Goal: Information Seeking & Learning: Check status

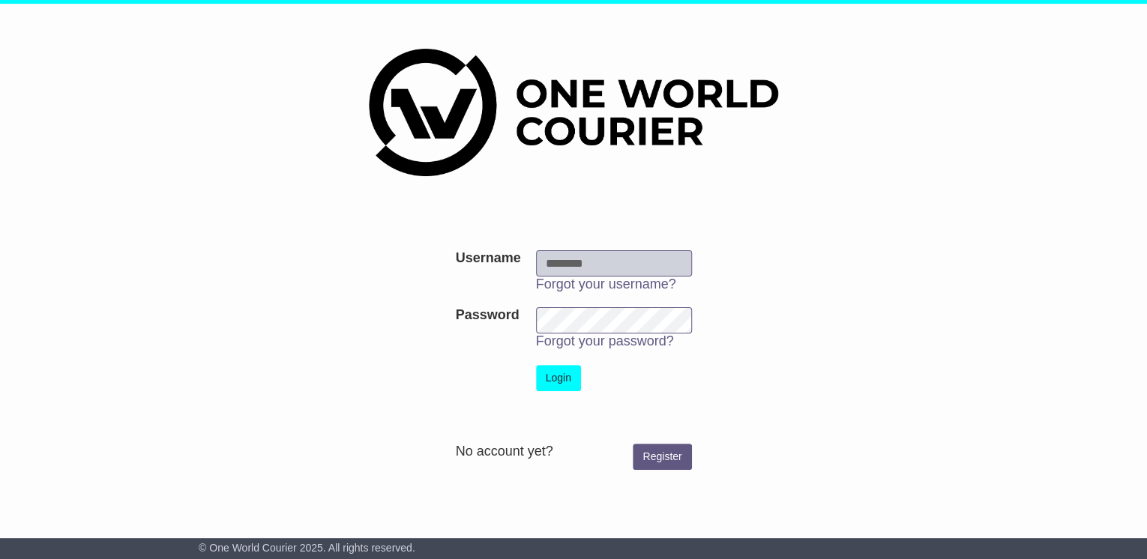
type input "**********"
drag, startPoint x: 571, startPoint y: 372, endPoint x: 586, endPoint y: 375, distance: 16.0
click at [571, 371] on button "Login" at bounding box center [558, 378] width 45 height 26
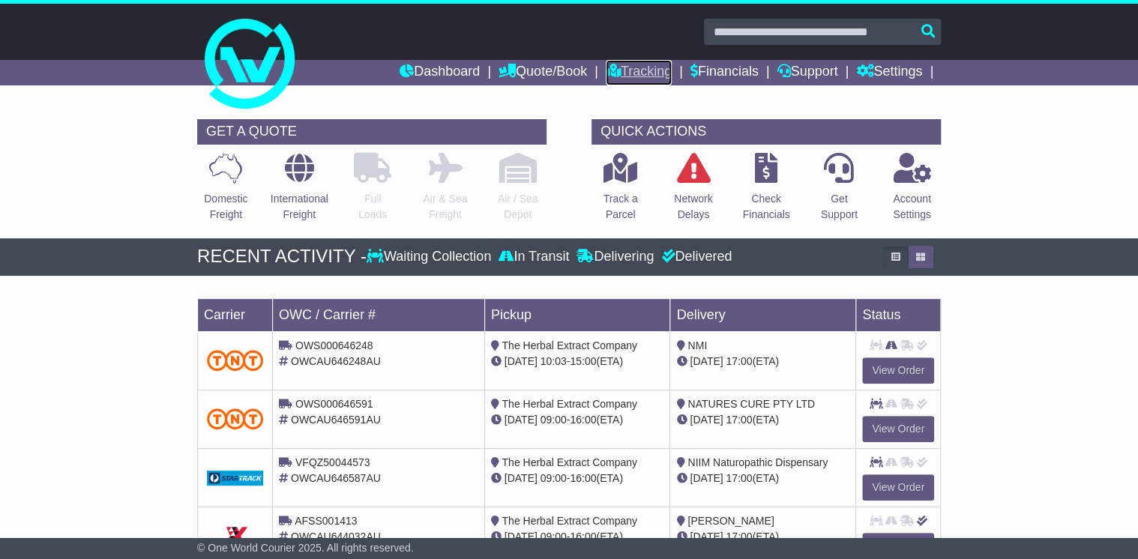
click at [640, 73] on link "Tracking" at bounding box center [639, 72] width 66 height 25
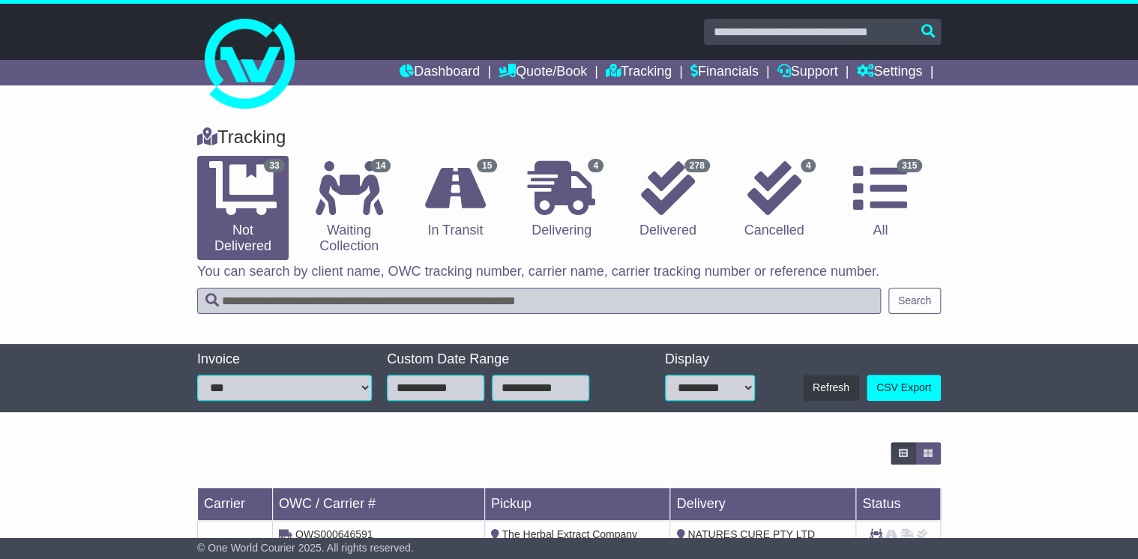
click at [271, 304] on input "text" at bounding box center [539, 301] width 684 height 26
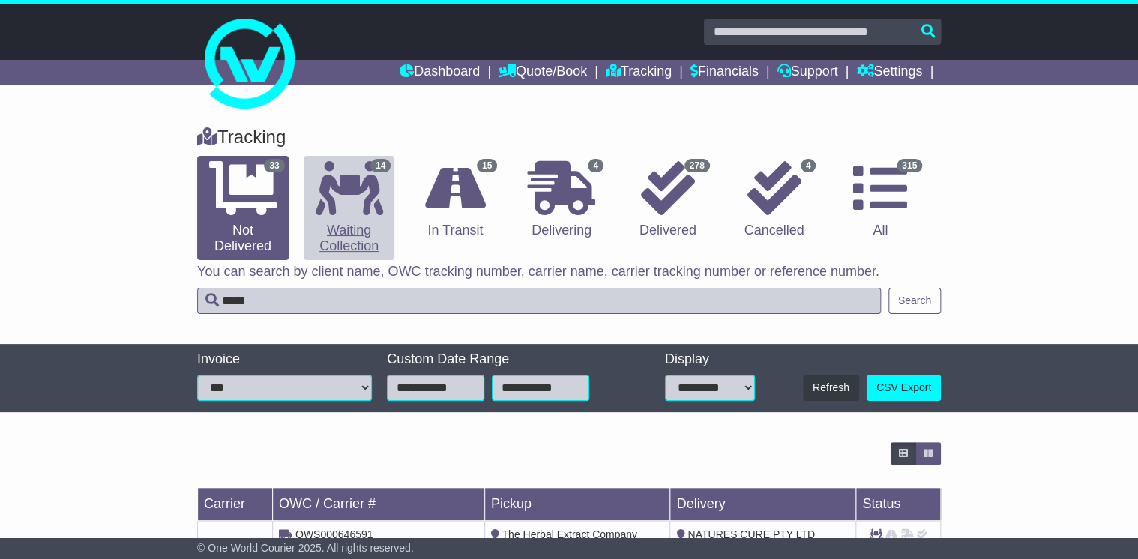
type input "*****"
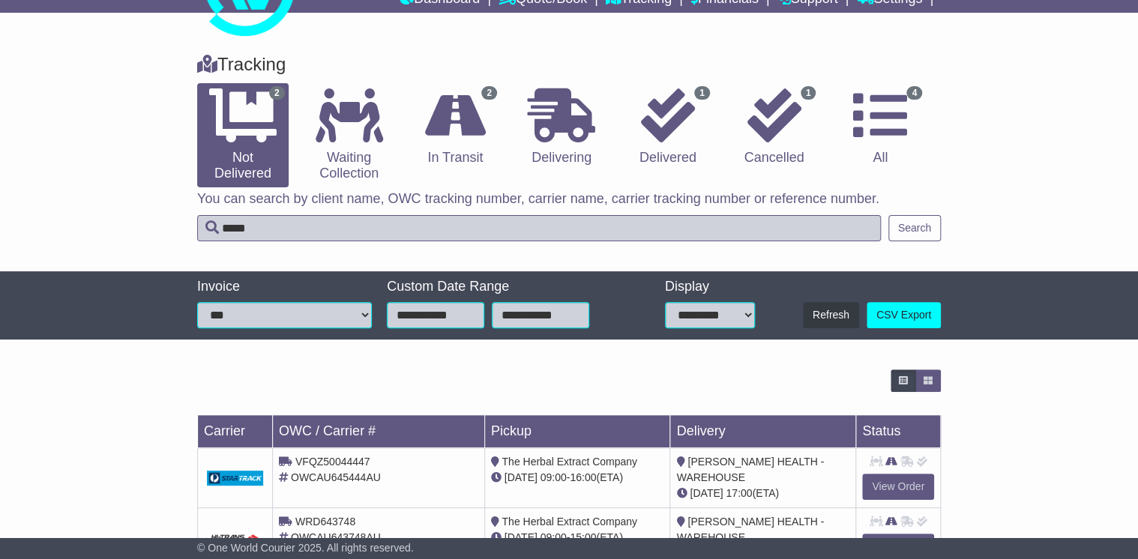
scroll to position [130, 0]
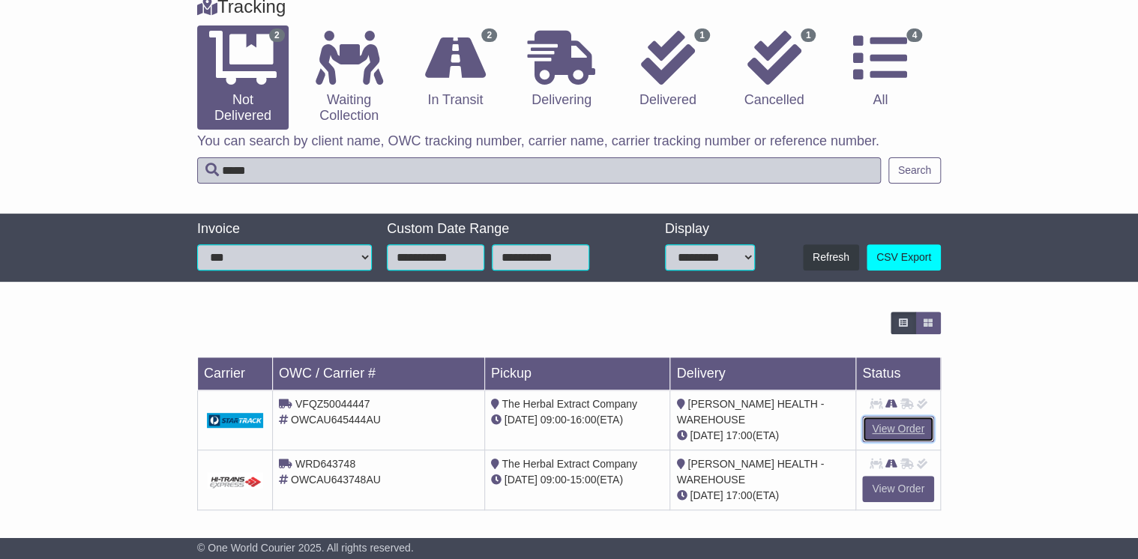
click at [890, 424] on link "View Order" at bounding box center [898, 429] width 72 height 26
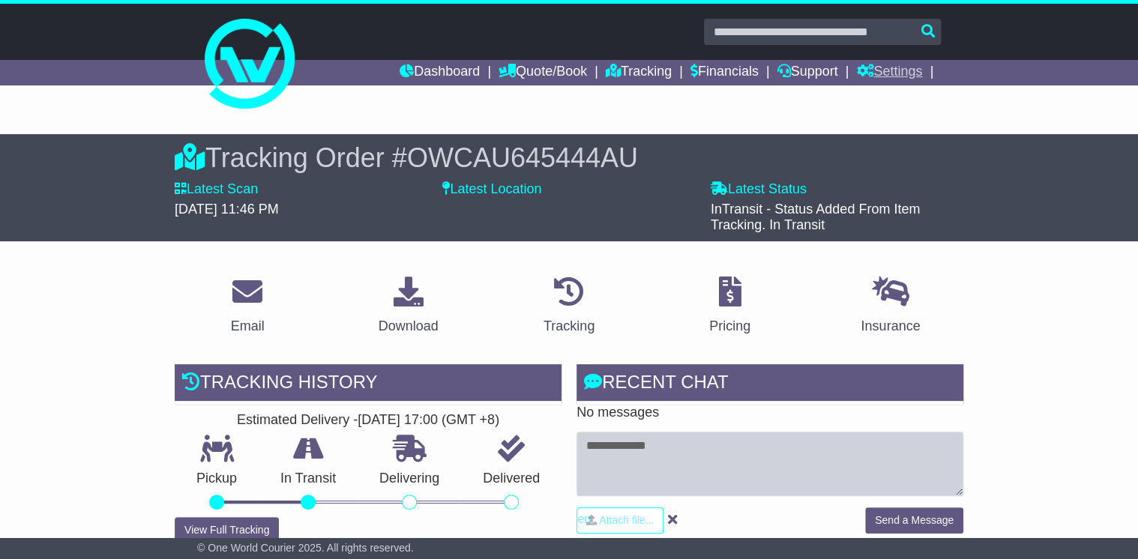
click at [894, 69] on link "Settings" at bounding box center [889, 72] width 66 height 25
click at [888, 96] on link "Settings" at bounding box center [916, 98] width 118 height 16
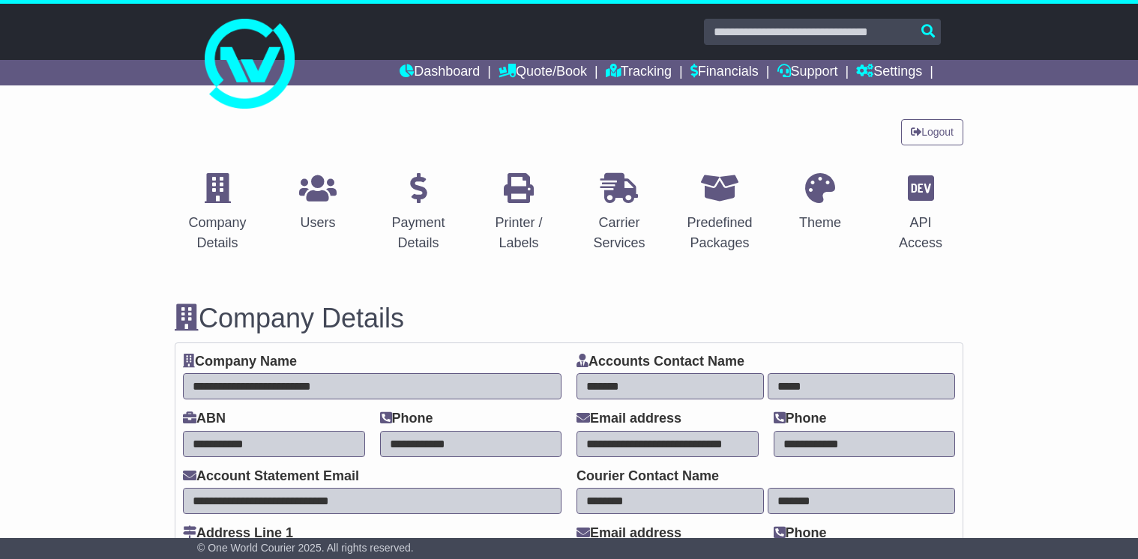
select select "**********"
select select "**"
select select "*"
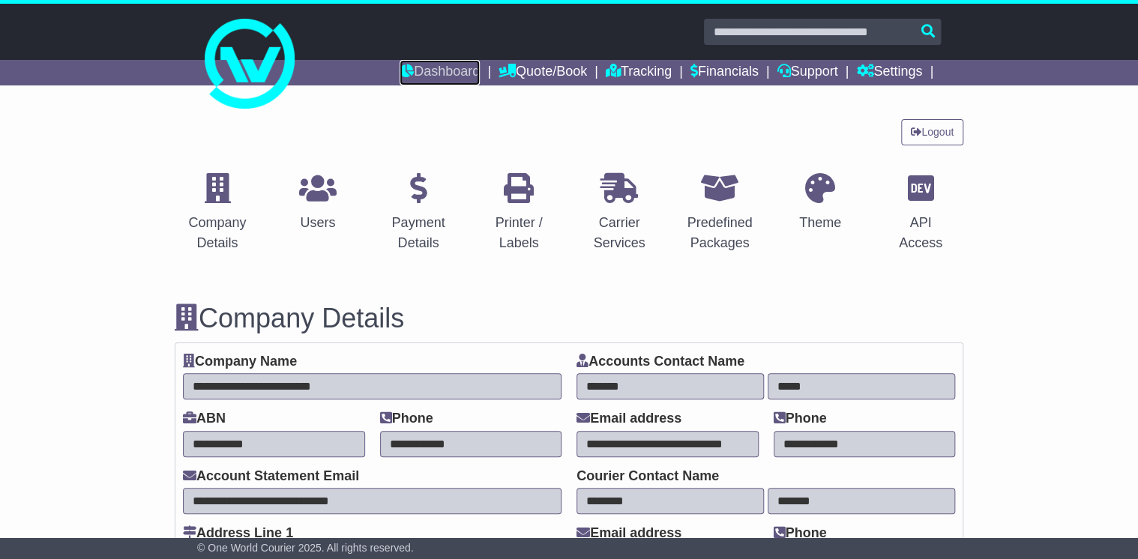
drag, startPoint x: 442, startPoint y: 67, endPoint x: 576, endPoint y: 90, distance: 135.3
click at [444, 67] on link "Dashboard" at bounding box center [440, 72] width 80 height 25
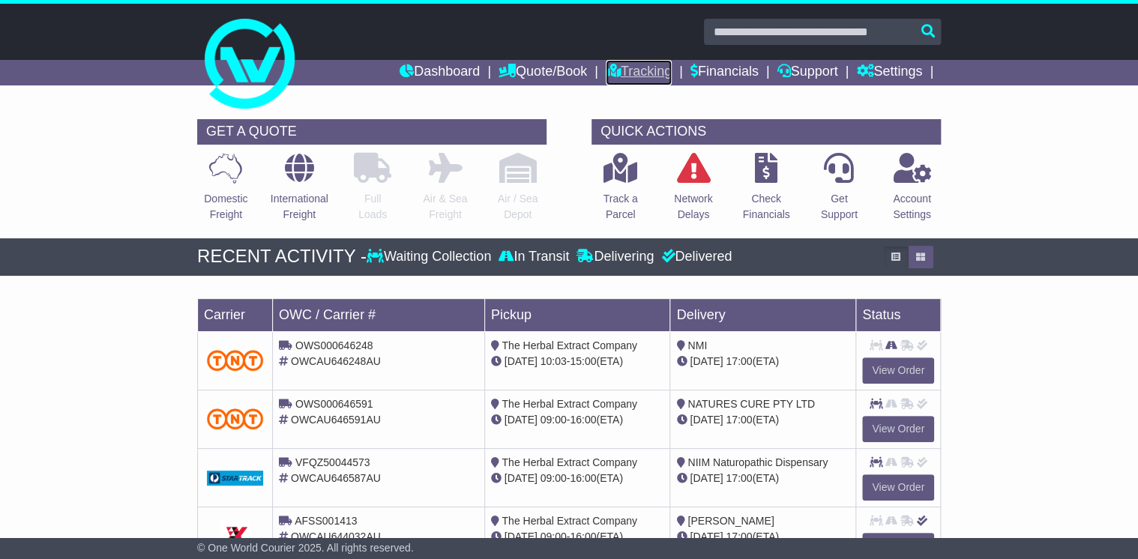
click at [642, 68] on link "Tracking" at bounding box center [639, 72] width 66 height 25
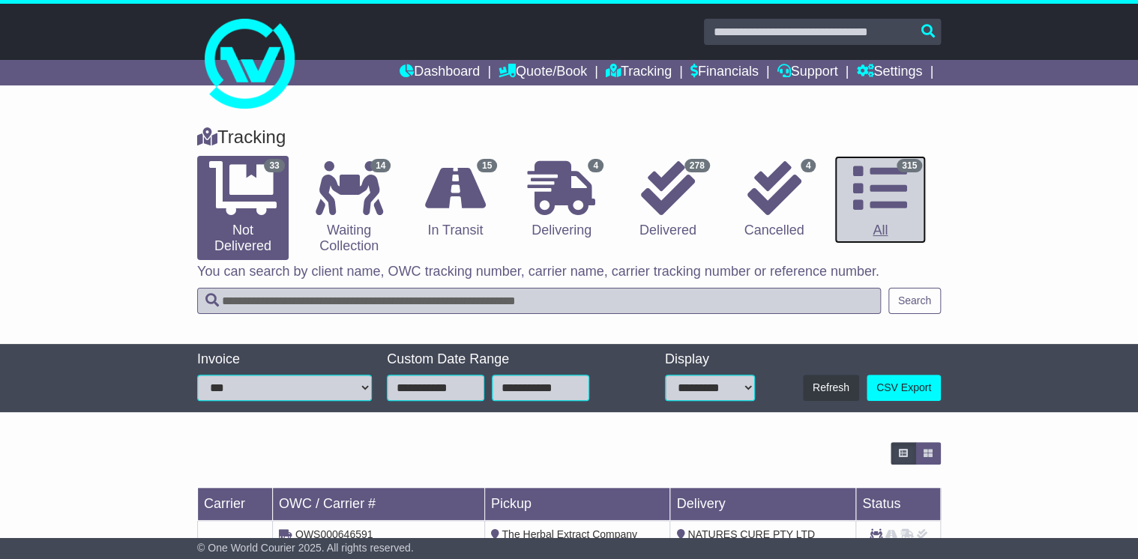
click at [882, 197] on icon at bounding box center [880, 188] width 54 height 54
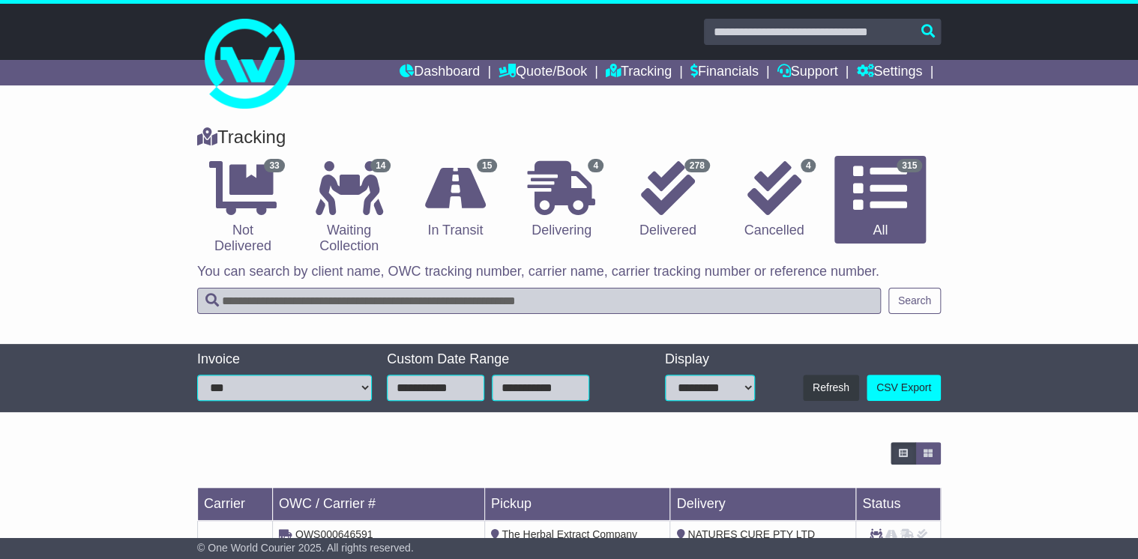
click at [271, 301] on input "text" at bounding box center [539, 301] width 684 height 26
type input "*****"
drag, startPoint x: 903, startPoint y: 307, endPoint x: 911, endPoint y: 306, distance: 8.4
click at [903, 307] on button "Search" at bounding box center [914, 301] width 52 height 26
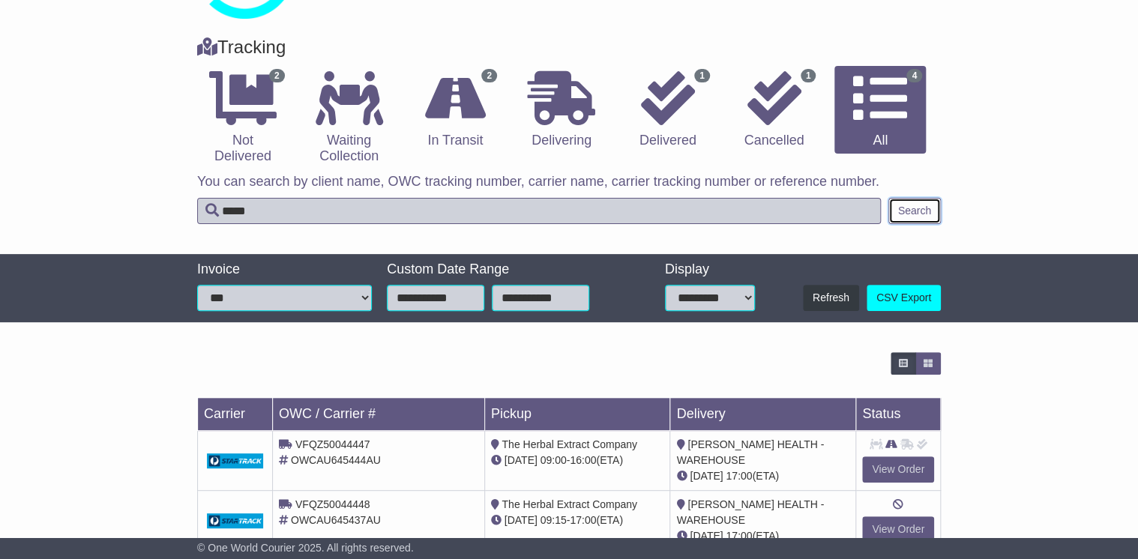
scroll to position [240, 0]
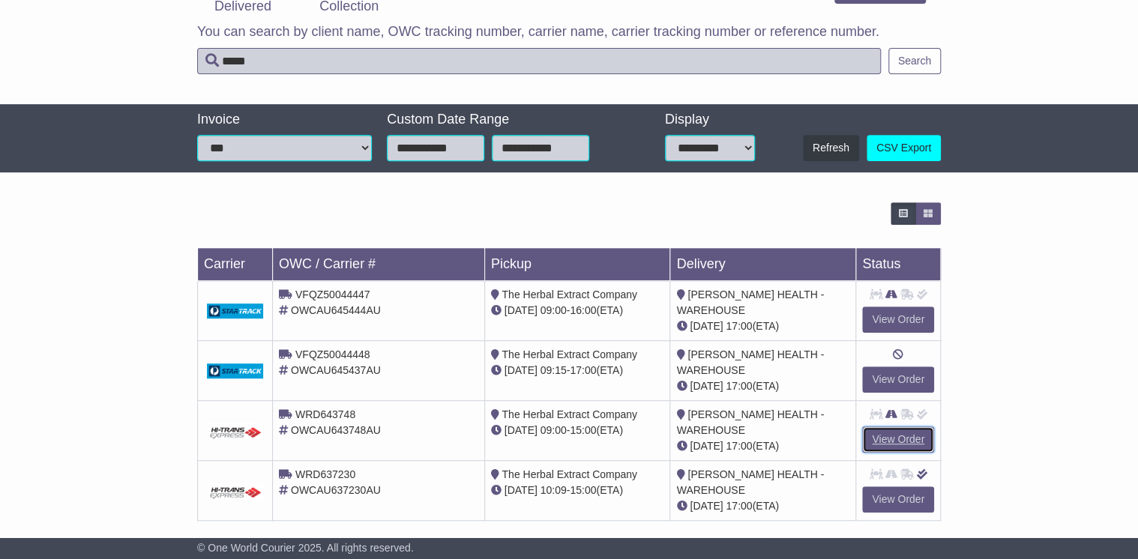
click at [905, 435] on link "View Order" at bounding box center [898, 440] width 72 height 26
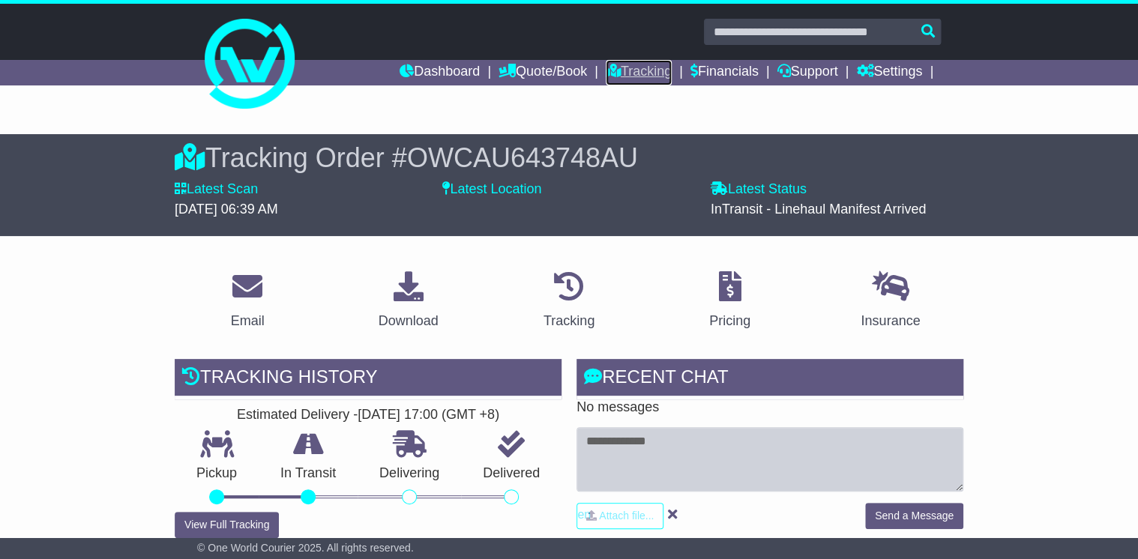
click at [631, 69] on link "Tracking" at bounding box center [639, 72] width 66 height 25
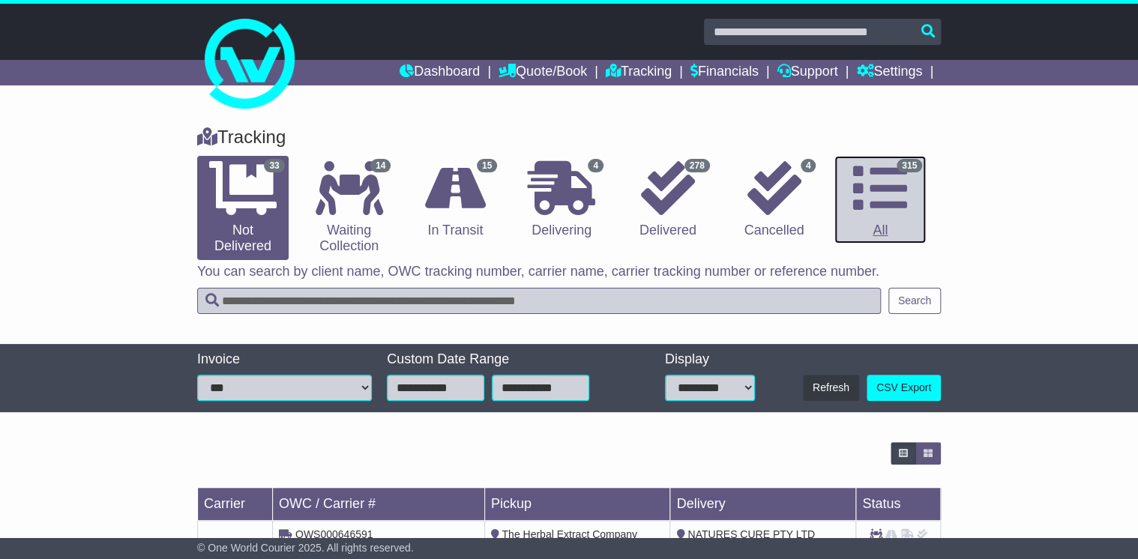
click at [895, 197] on icon at bounding box center [880, 188] width 54 height 54
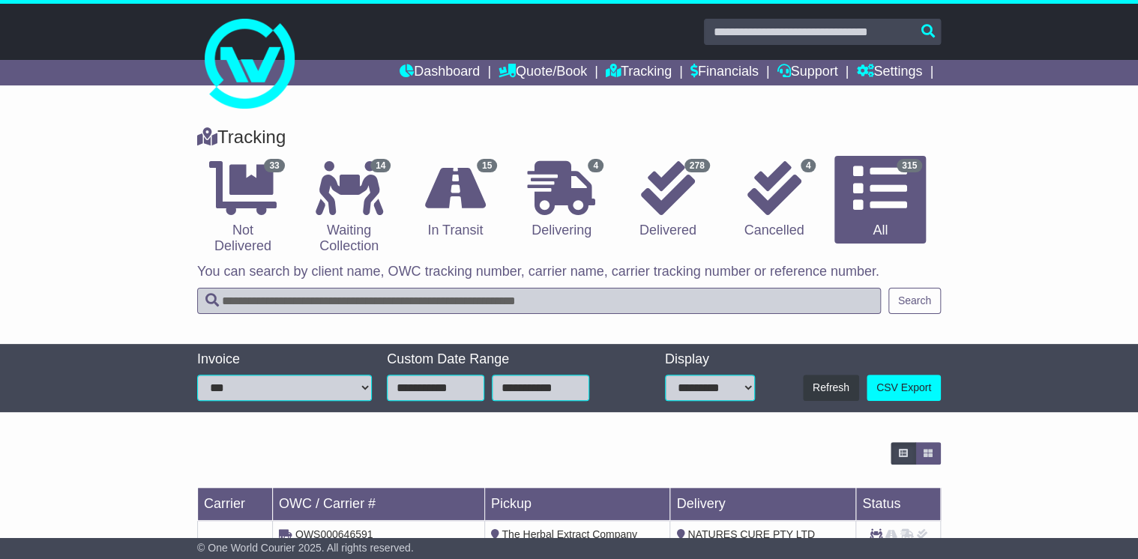
click at [256, 293] on input "text" at bounding box center [539, 301] width 684 height 26
type input "*****"
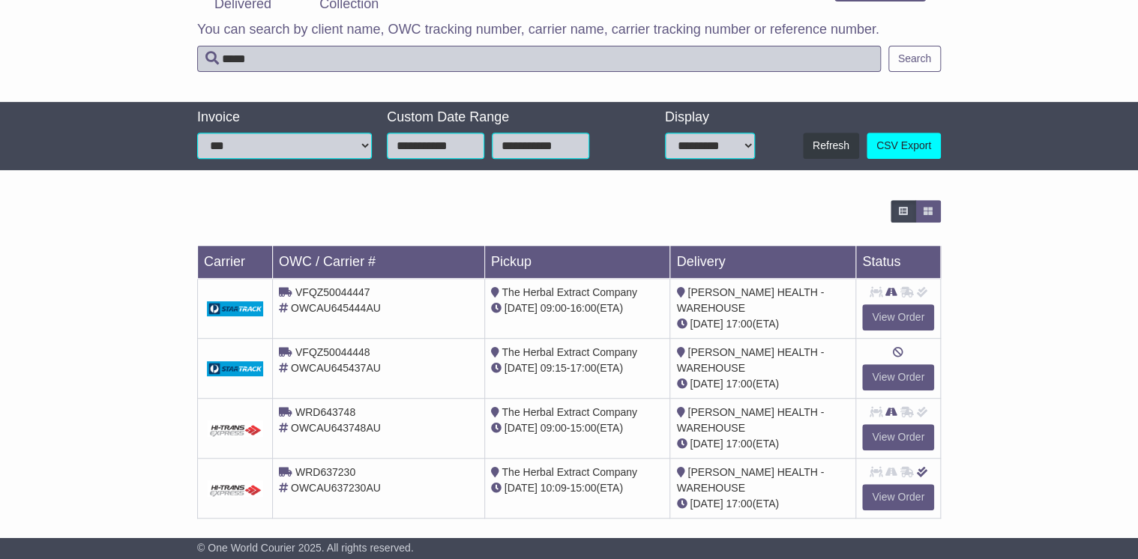
scroll to position [247, 0]
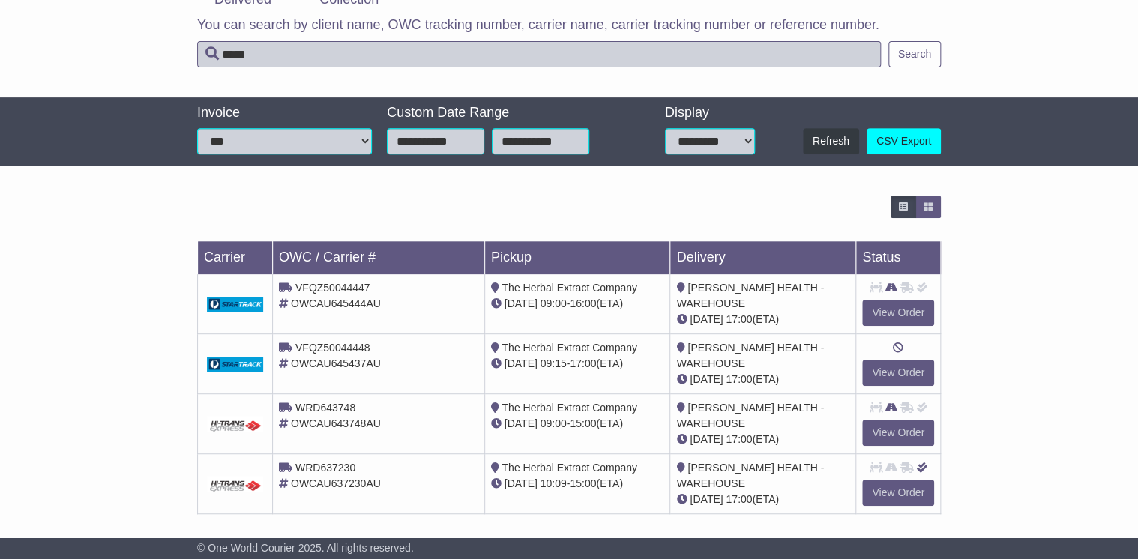
click at [708, 493] on span "[DATE]" at bounding box center [706, 499] width 33 height 12
click at [708, 430] on td "[PERSON_NAME] HEALTH - WAREHOUSE [DATE] 17:00 (ETA)" at bounding box center [763, 424] width 186 height 60
click at [905, 483] on link "View Order" at bounding box center [898, 493] width 72 height 26
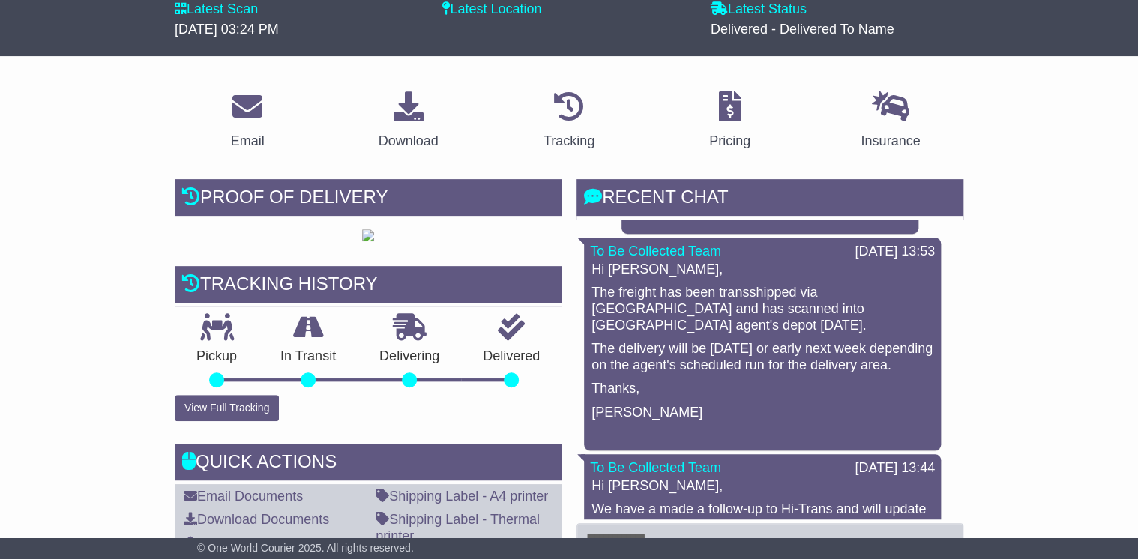
scroll to position [240, 0]
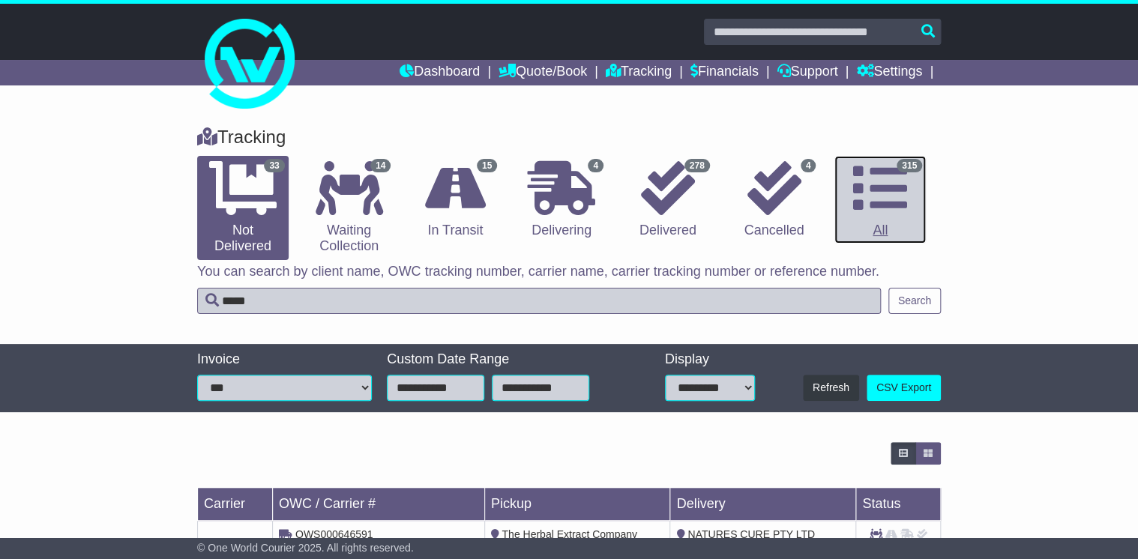
drag, startPoint x: 890, startPoint y: 195, endPoint x: 862, endPoint y: 194, distance: 27.7
click at [888, 194] on icon at bounding box center [880, 188] width 54 height 54
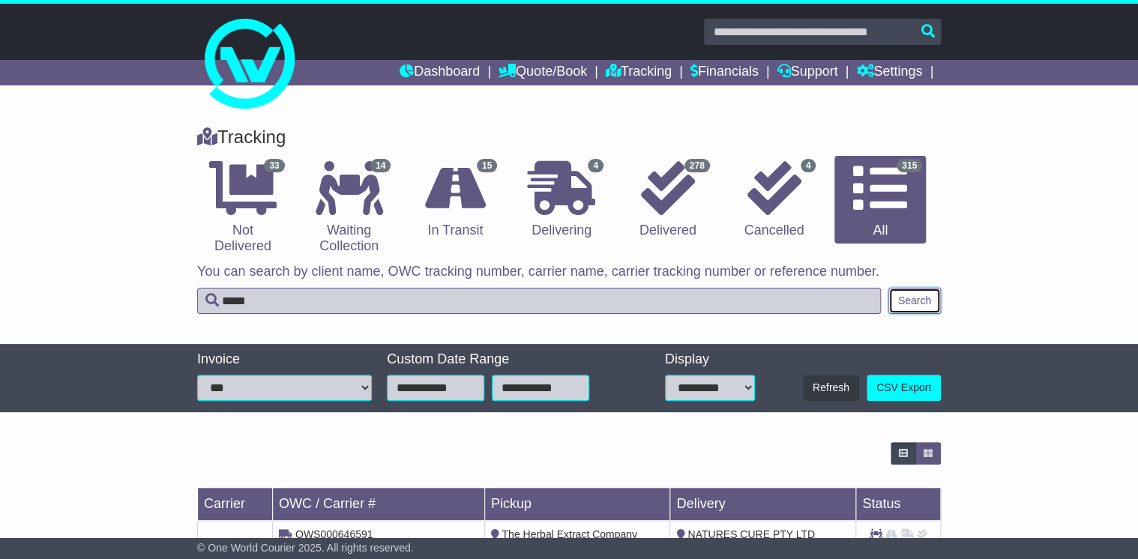
click at [933, 291] on button "Search" at bounding box center [914, 301] width 52 height 26
drag, startPoint x: 258, startPoint y: 300, endPoint x: 188, endPoint y: 297, distance: 69.8
click at [188, 297] on div "Tracking 33 Not Delivered 14 Waiting Collection 15 In Transit 4 278 4 315" at bounding box center [569, 228] width 1138 height 232
type input "*****"
drag, startPoint x: 918, startPoint y: 299, endPoint x: 957, endPoint y: 309, distance: 40.9
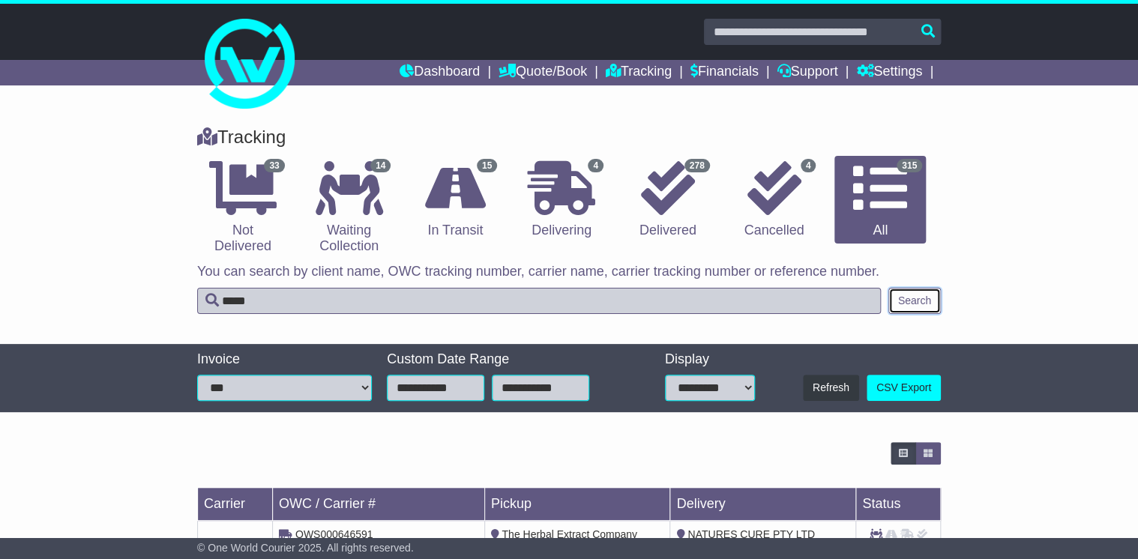
click at [921, 300] on button "Search" at bounding box center [914, 301] width 52 height 26
click at [619, 68] on link "Tracking" at bounding box center [639, 72] width 66 height 25
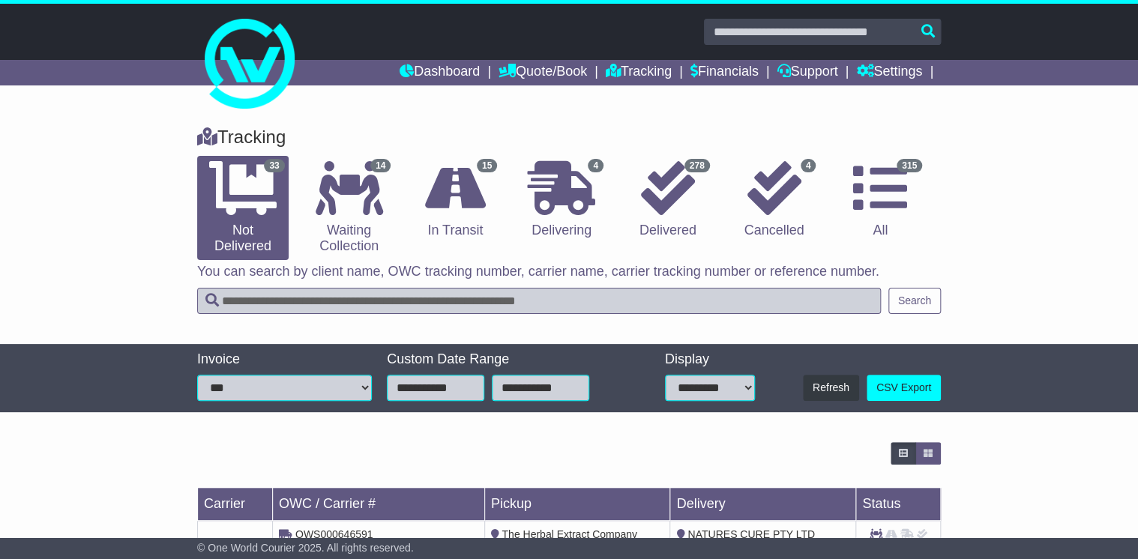
click at [233, 301] on input "text" at bounding box center [539, 301] width 684 height 26
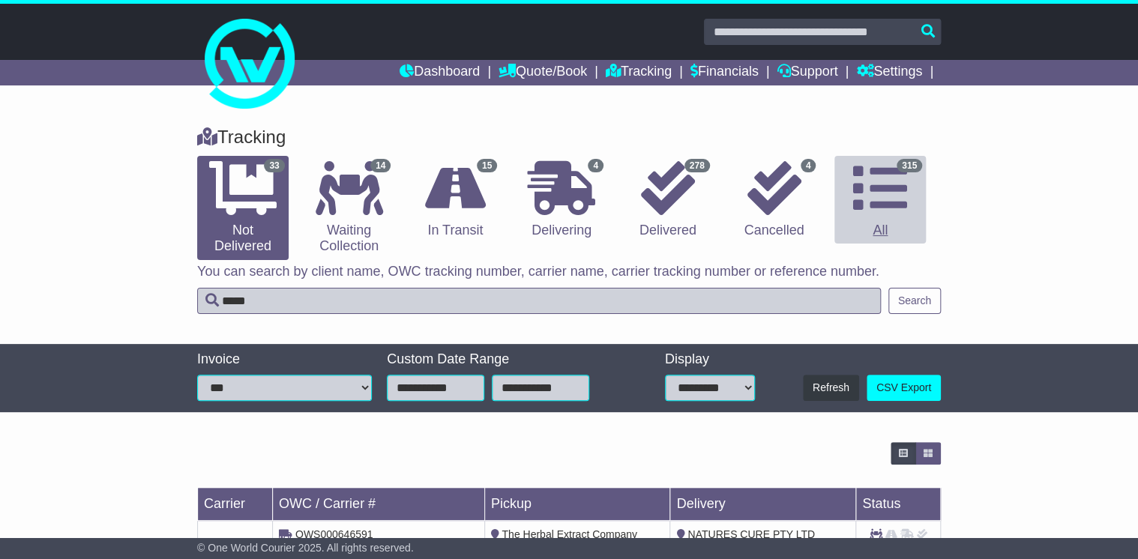
type input "*****"
click at [886, 198] on icon at bounding box center [880, 188] width 54 height 54
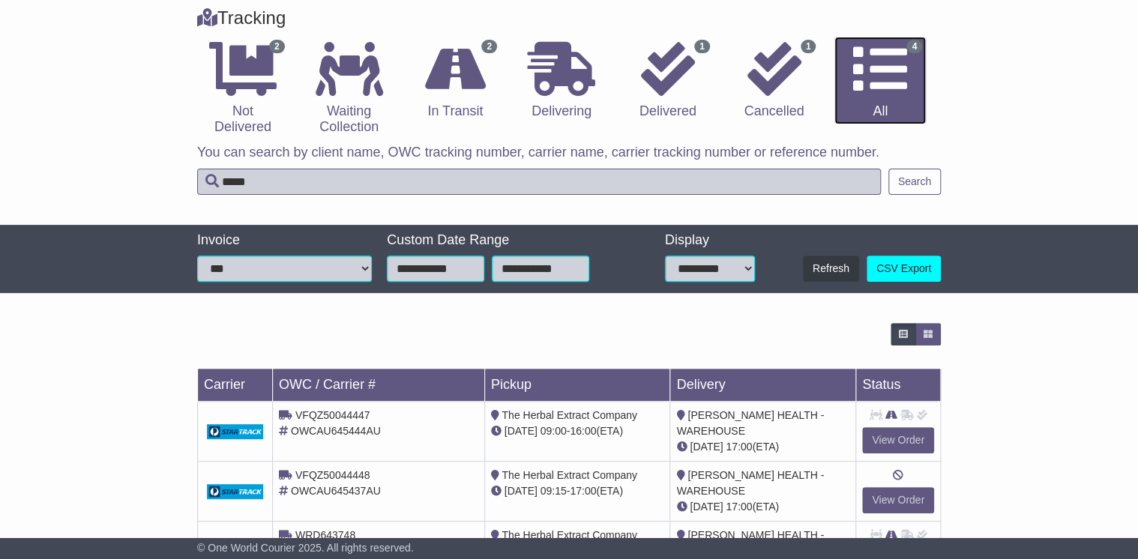
scroll to position [240, 0]
